Goal: Task Accomplishment & Management: Manage account settings

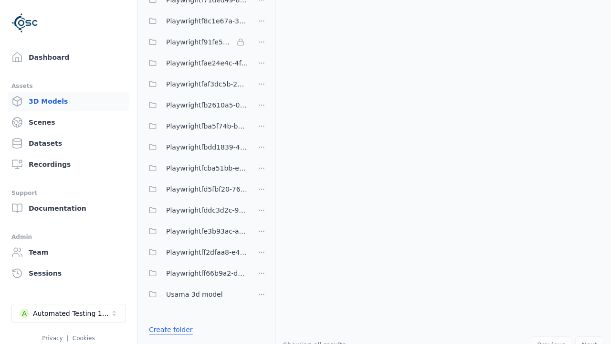
click at [170, 329] on link "Create folder" at bounding box center [171, 330] width 44 height 10
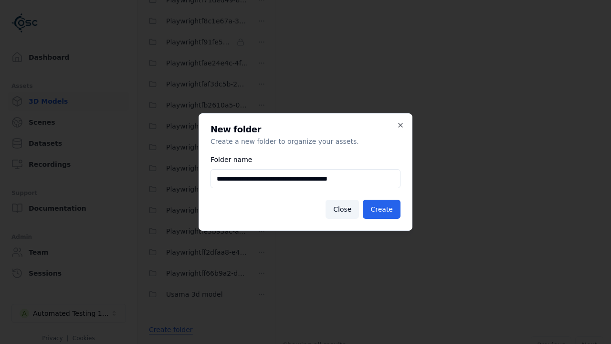
scroll to position [0, 2]
type input "**********"
click at [382, 209] on button "Create" at bounding box center [382, 209] width 38 height 19
